Goal: Task Accomplishment & Management: Complete application form

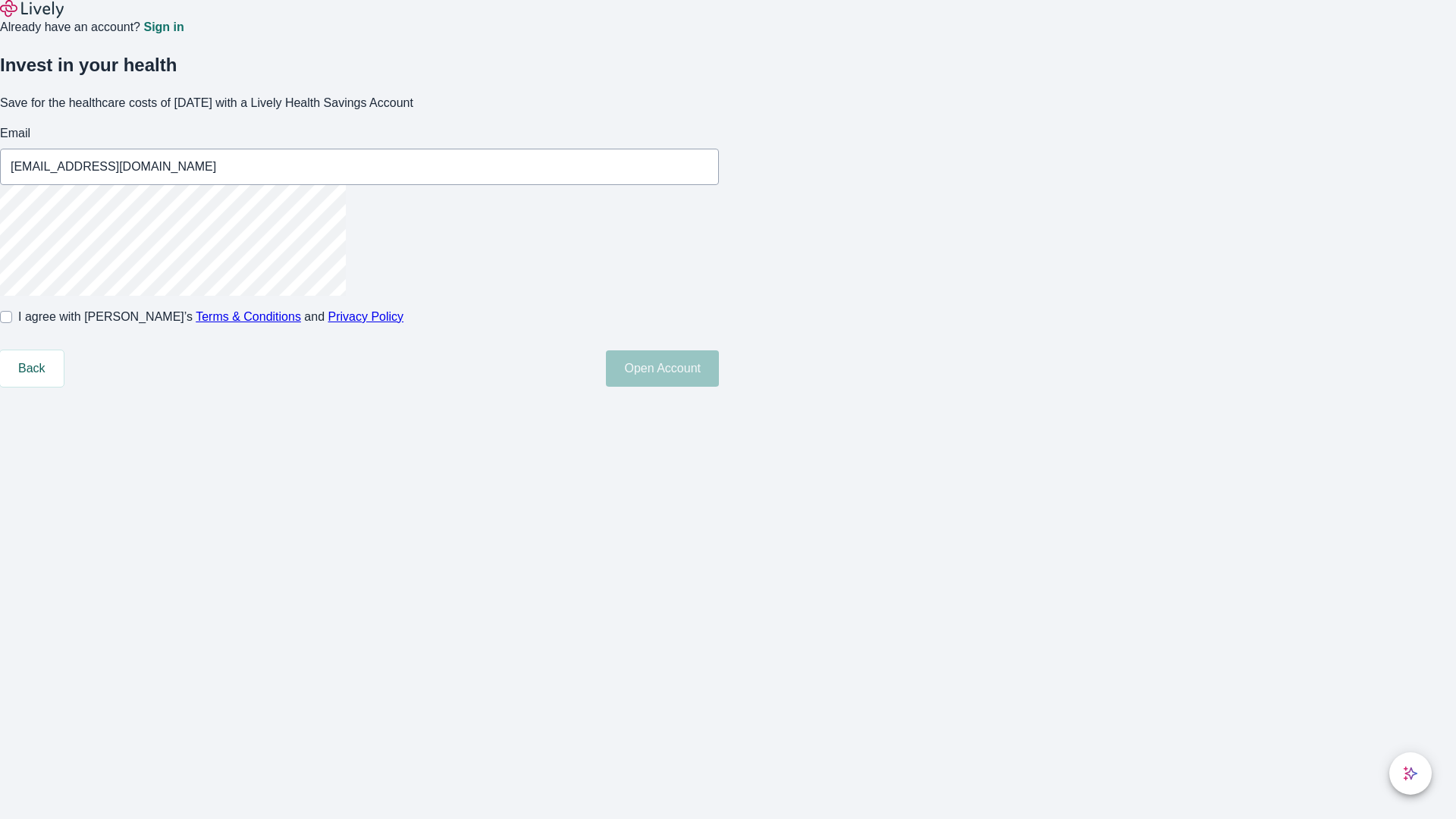
click at [13, 323] on input "I agree with Lively’s Terms & Conditions and Privacy Policy" at bounding box center [6, 318] width 13 height 13
checkbox input "true"
click at [719, 387] on button "Open Account" at bounding box center [663, 369] width 113 height 37
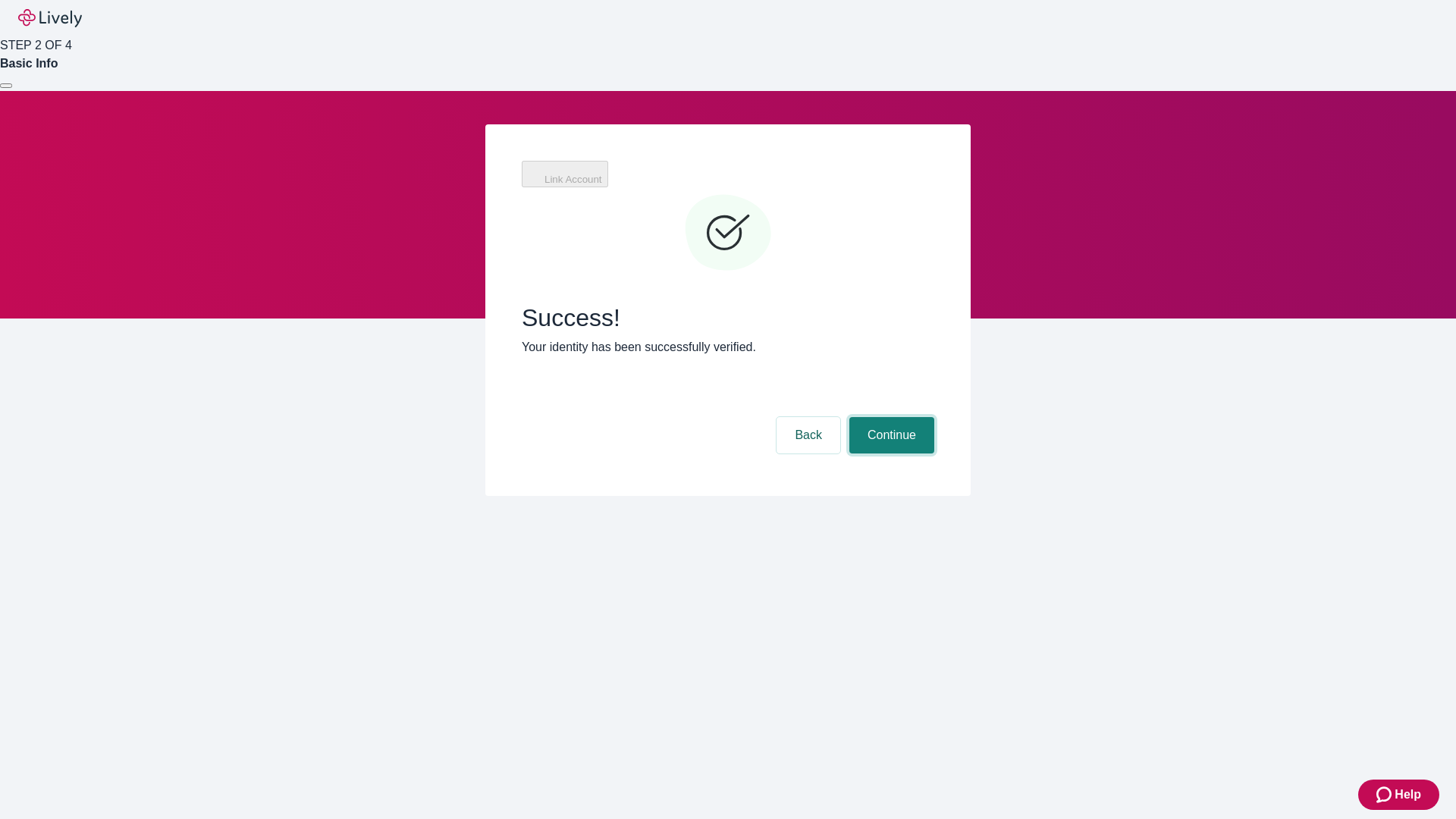
click at [889, 417] on button "Continue" at bounding box center [891, 435] width 85 height 37
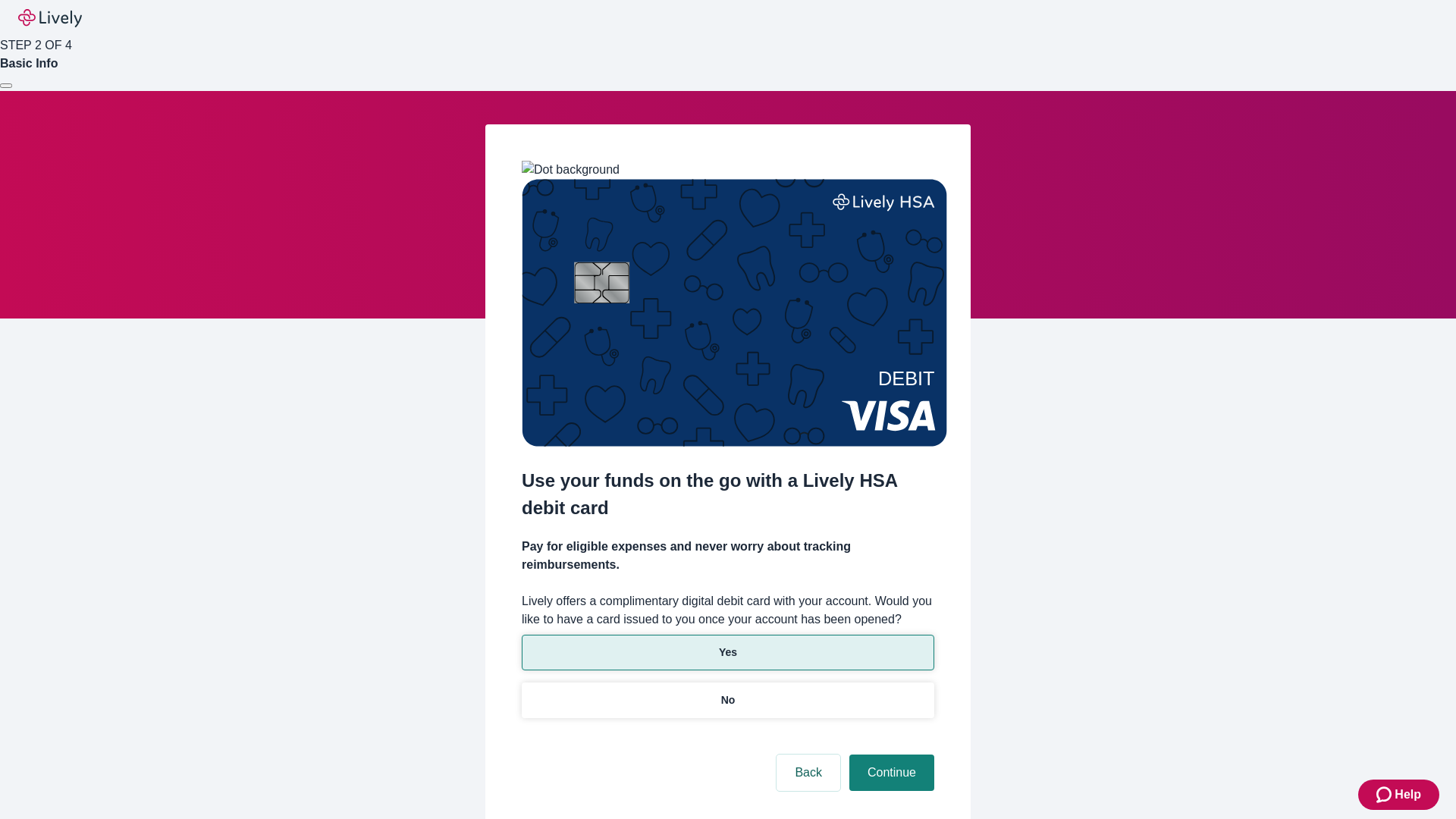
click at [727, 645] on p "Yes" at bounding box center [728, 653] width 18 height 16
click at [889, 755] on button "Continue" at bounding box center [891, 773] width 85 height 37
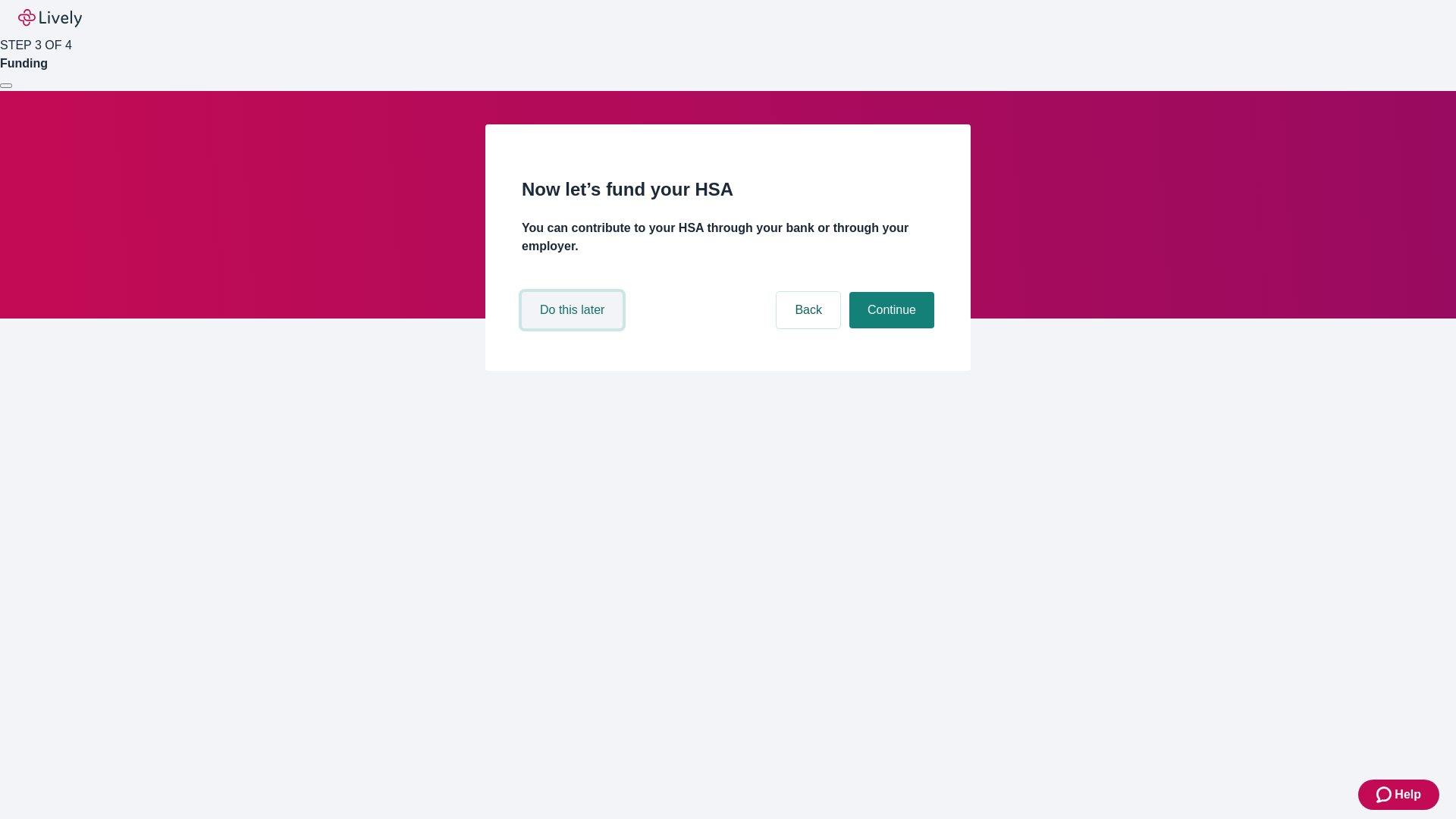
click at [574, 328] on button "Do this later" at bounding box center [572, 310] width 100 height 37
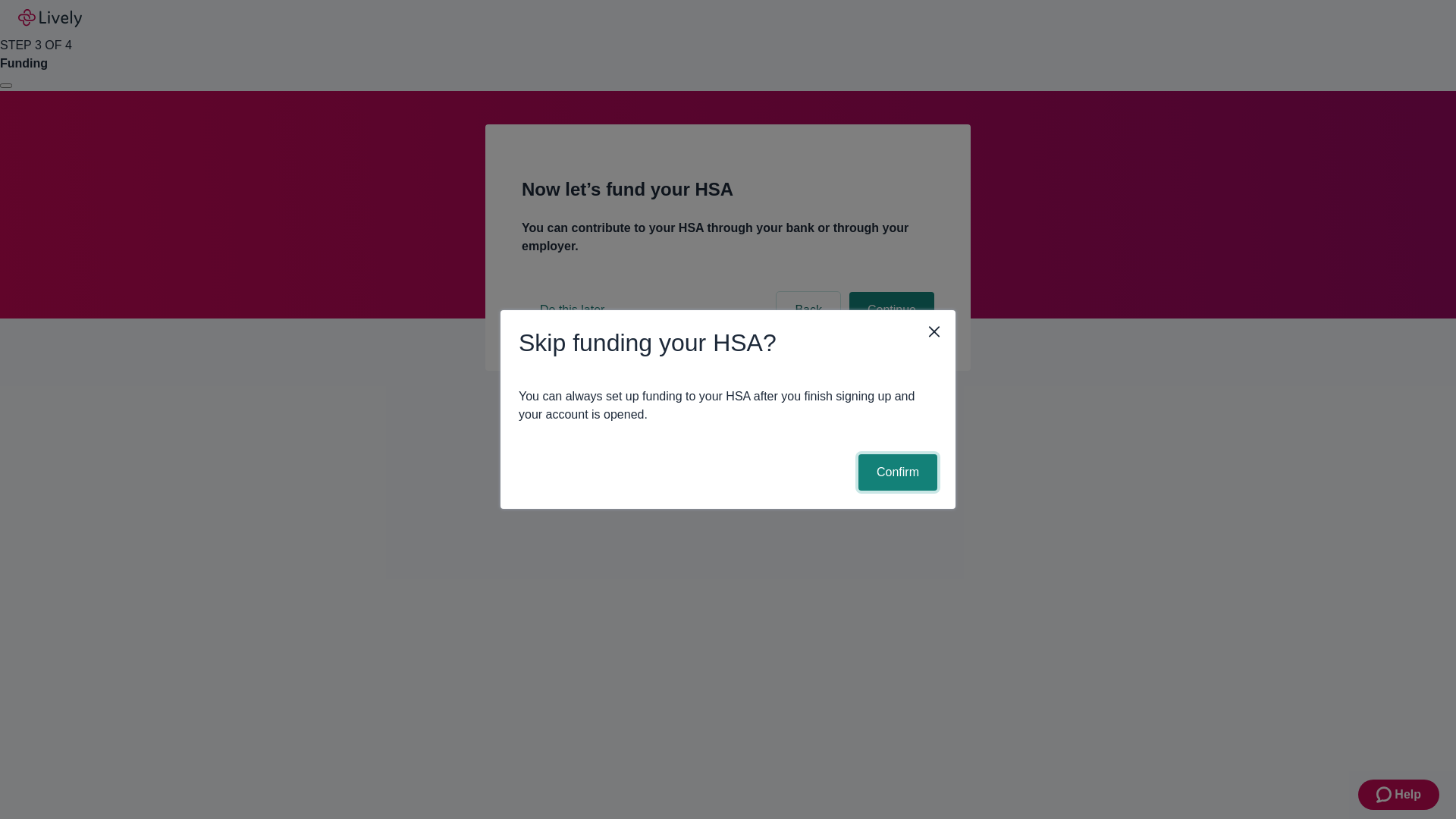
click at [896, 473] on button "Confirm" at bounding box center [897, 473] width 79 height 37
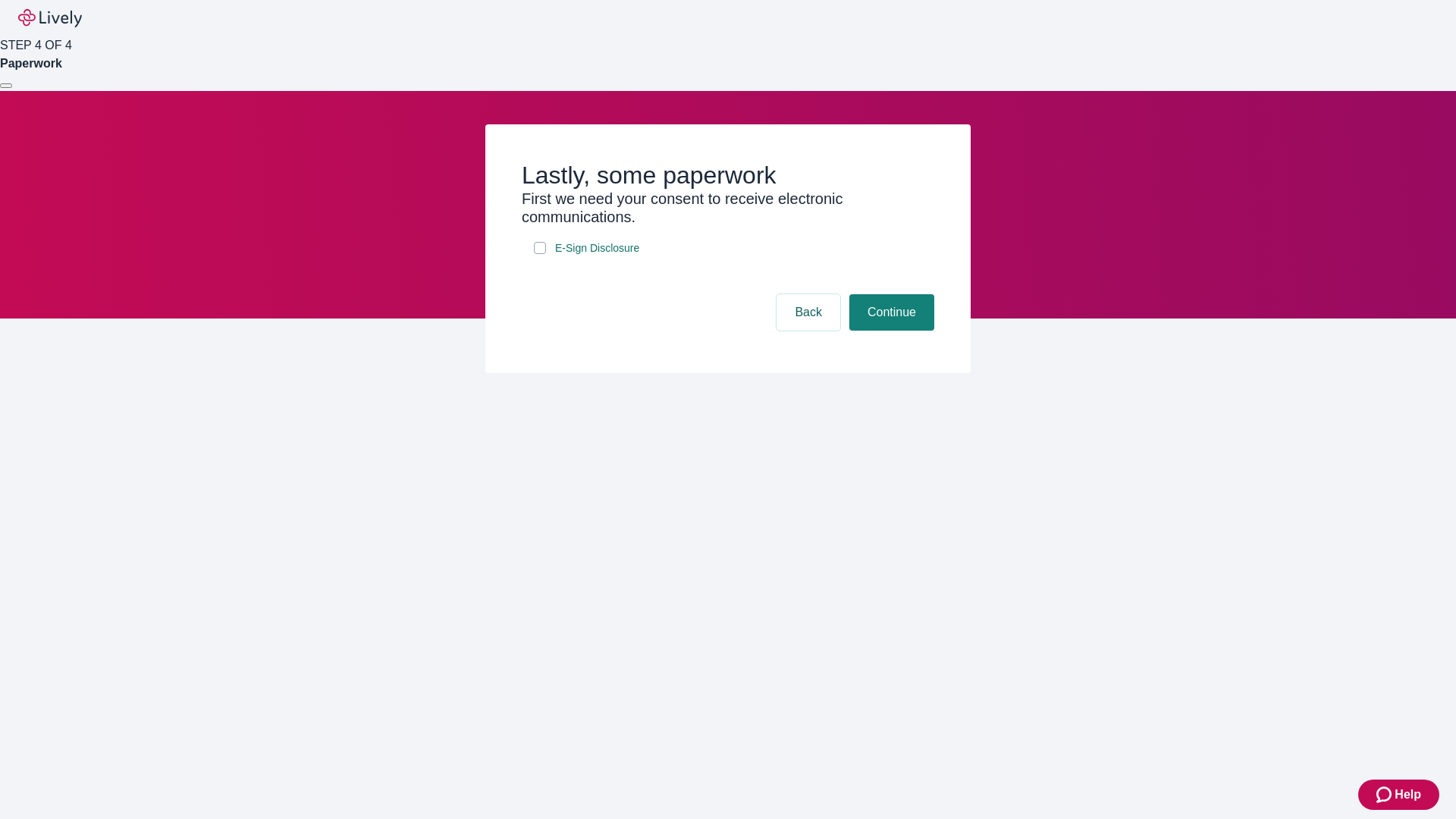
click at [540, 254] on input "E-Sign Disclosure" at bounding box center [540, 248] width 13 height 13
checkbox input "true"
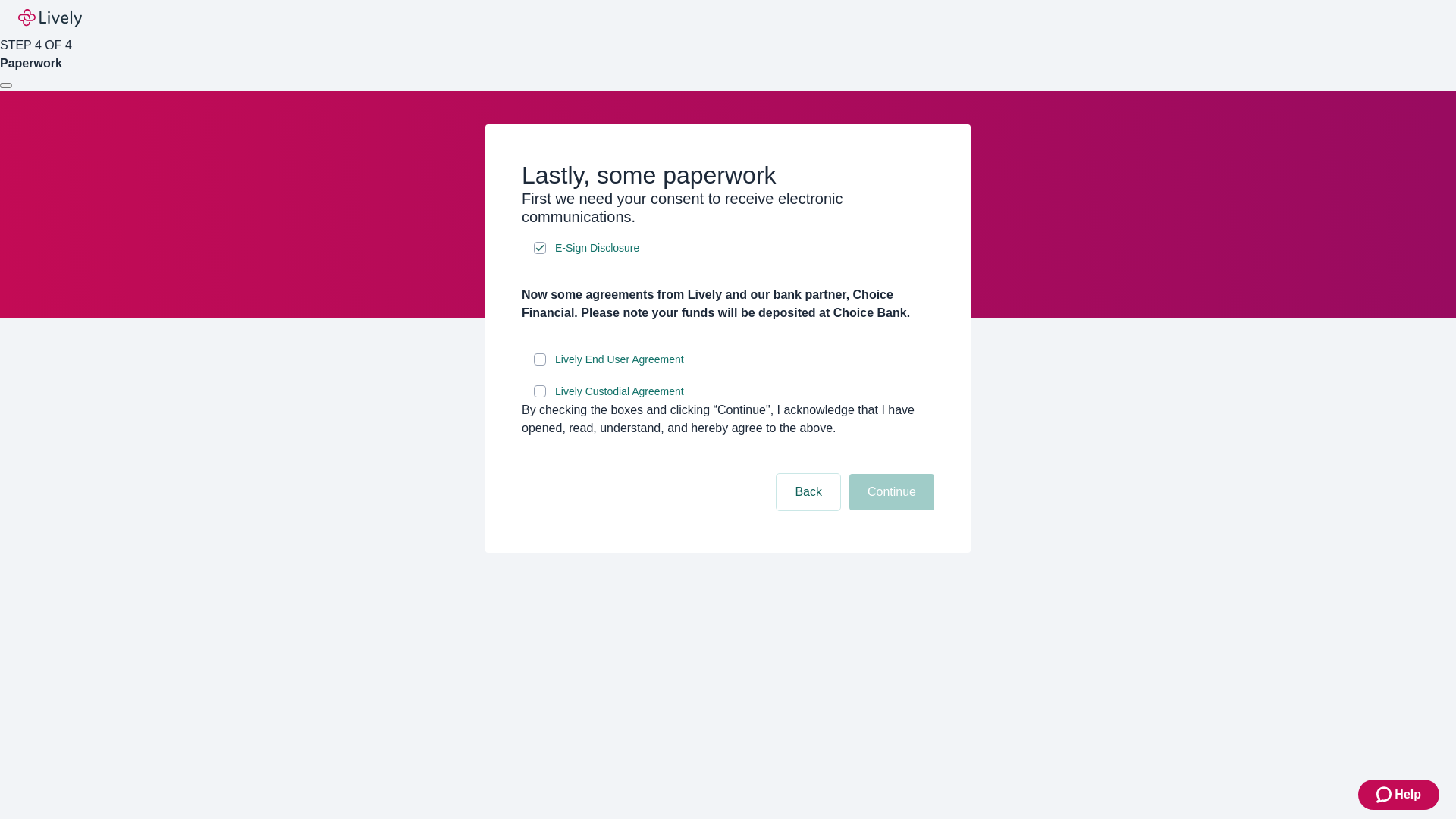
click at [540, 366] on input "Lively End User Agreement" at bounding box center [540, 360] width 13 height 13
checkbox input "true"
click at [540, 397] on input "Lively Custodial Agreement" at bounding box center [540, 392] width 13 height 13
checkbox input "true"
click at [889, 510] on button "Continue" at bounding box center [891, 492] width 85 height 37
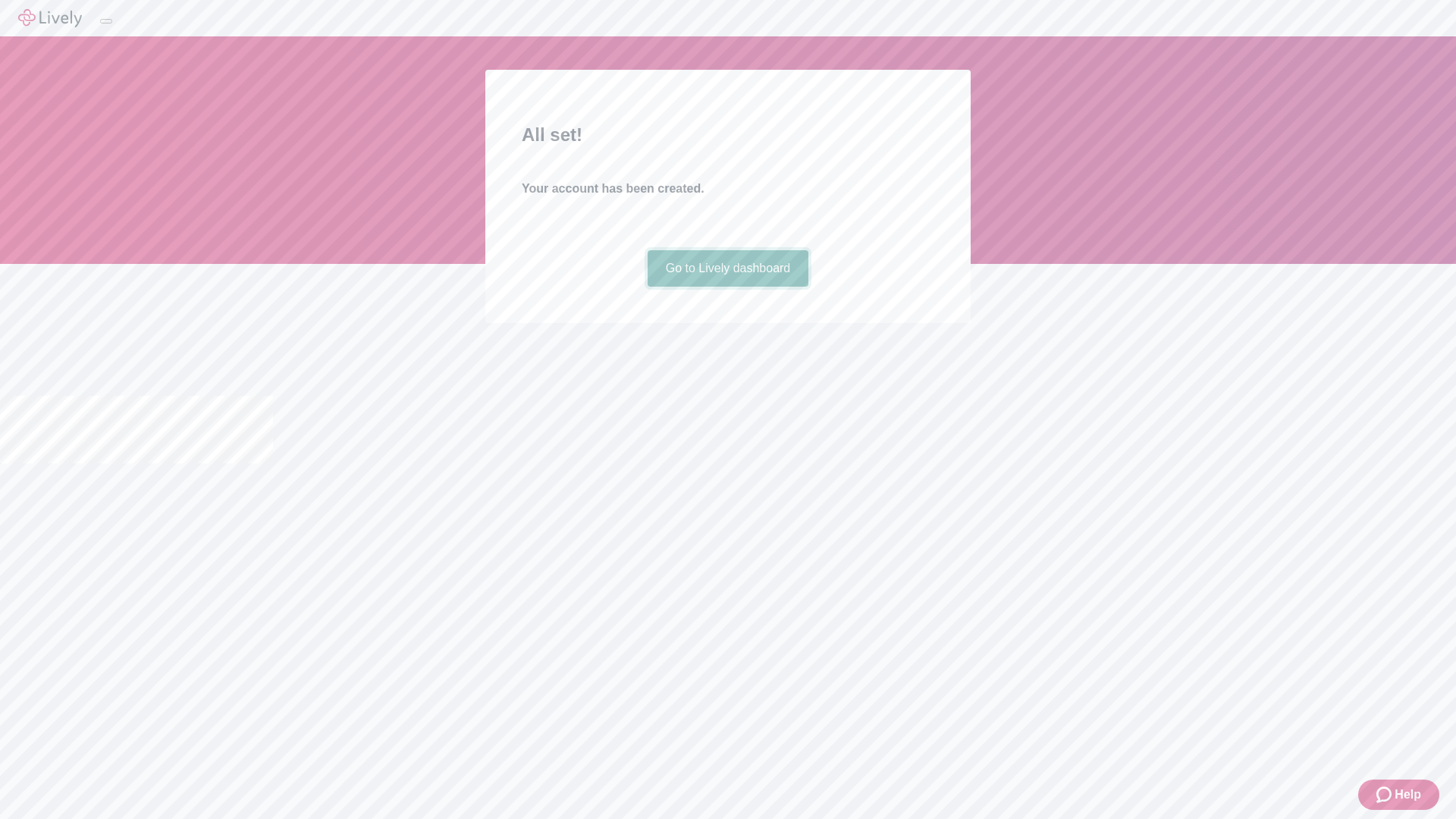
click at [727, 287] on link "Go to Lively dashboard" at bounding box center [728, 268] width 161 height 37
